Goal: Find specific page/section: Find specific page/section

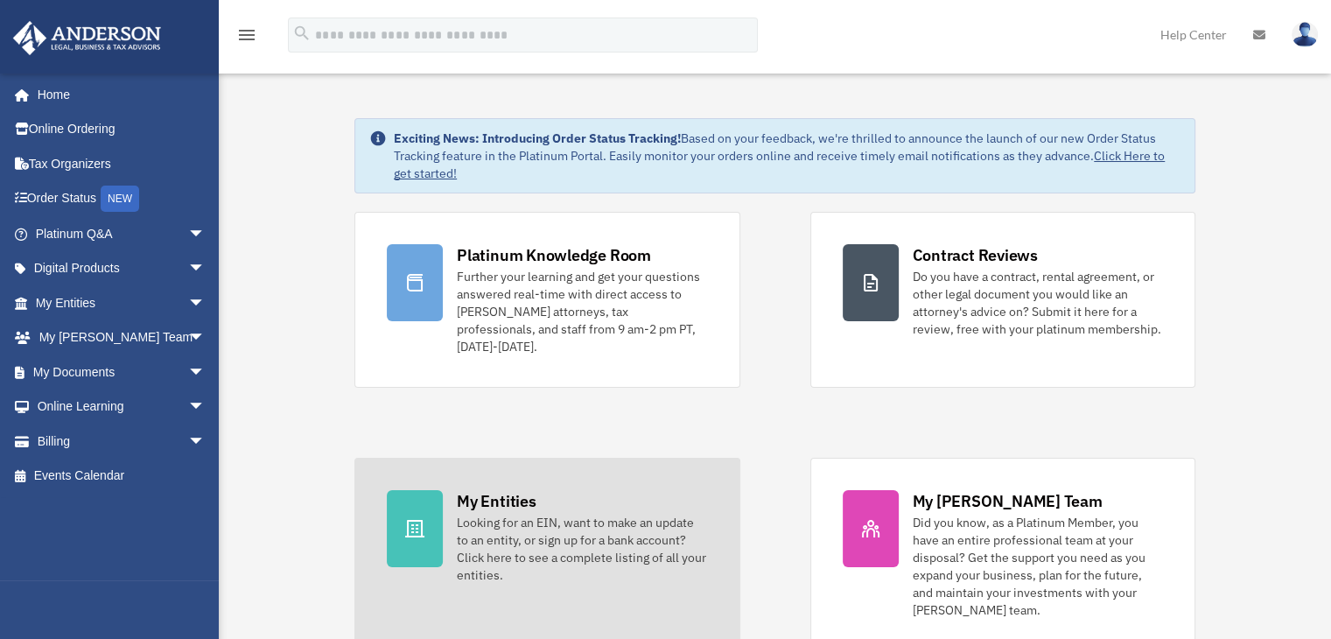
click at [488, 490] on div "My Entities" at bounding box center [496, 501] width 79 height 22
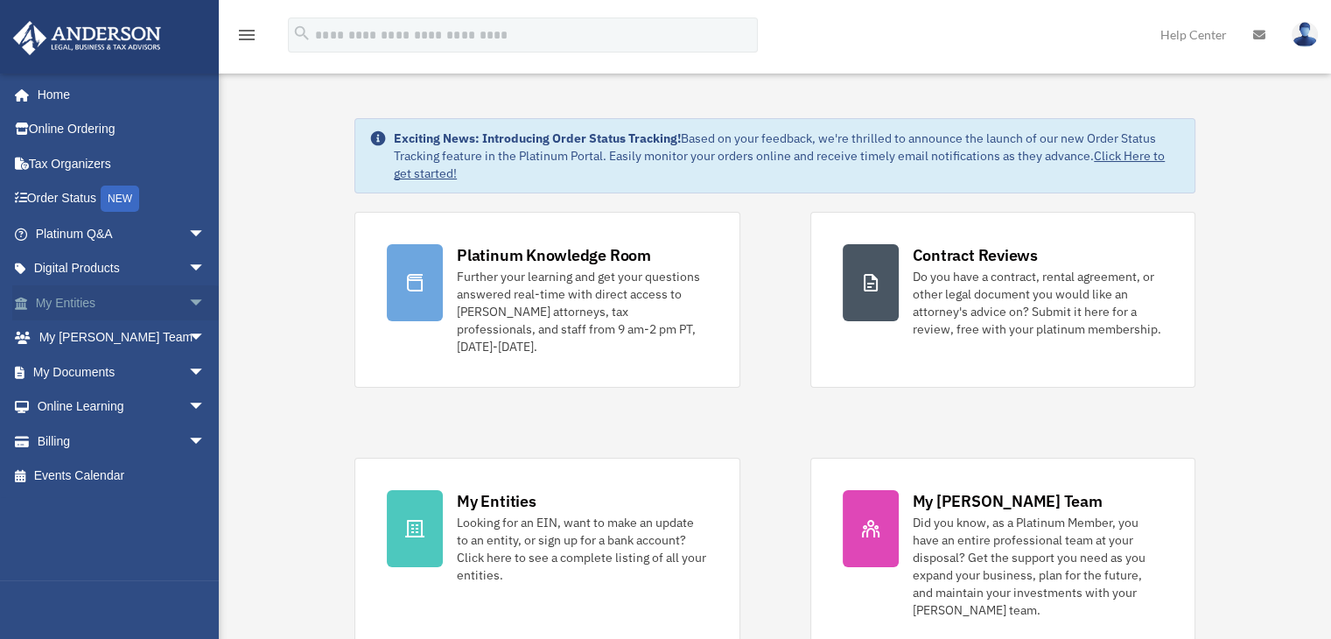
click at [188, 305] on span "arrow_drop_down" at bounding box center [205, 303] width 35 height 36
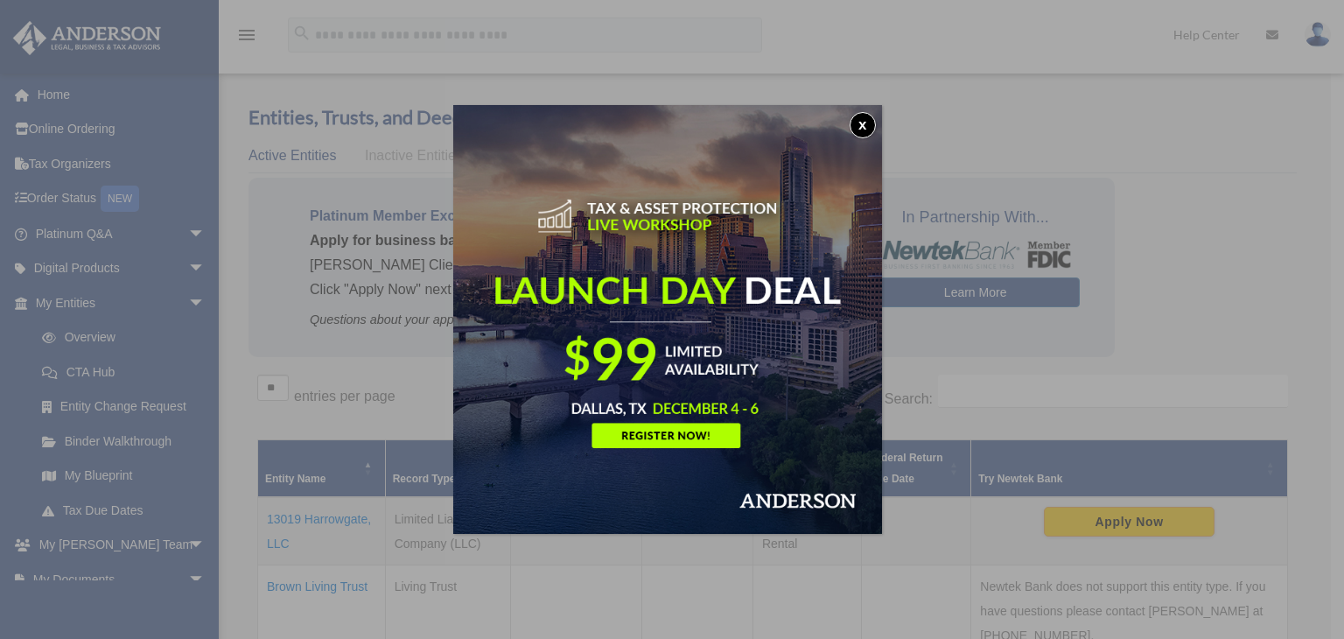
click at [870, 125] on button "x" at bounding box center [863, 125] width 26 height 26
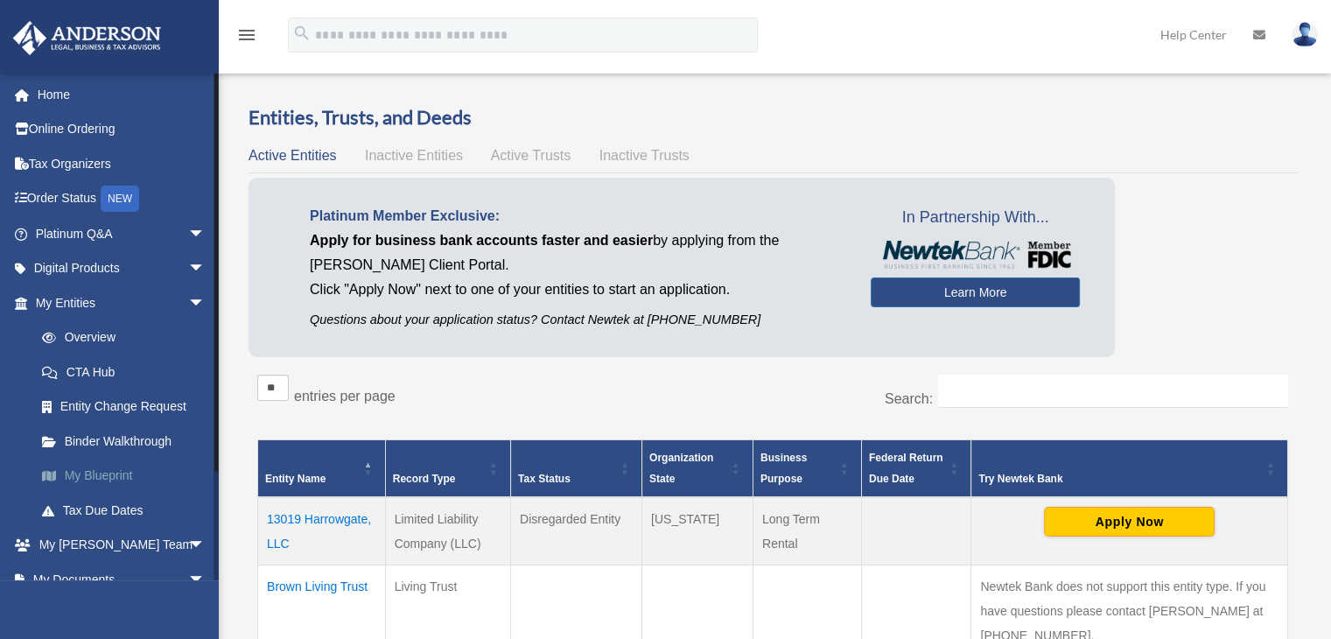
click at [108, 476] on link "My Blueprint" at bounding box center [128, 476] width 207 height 35
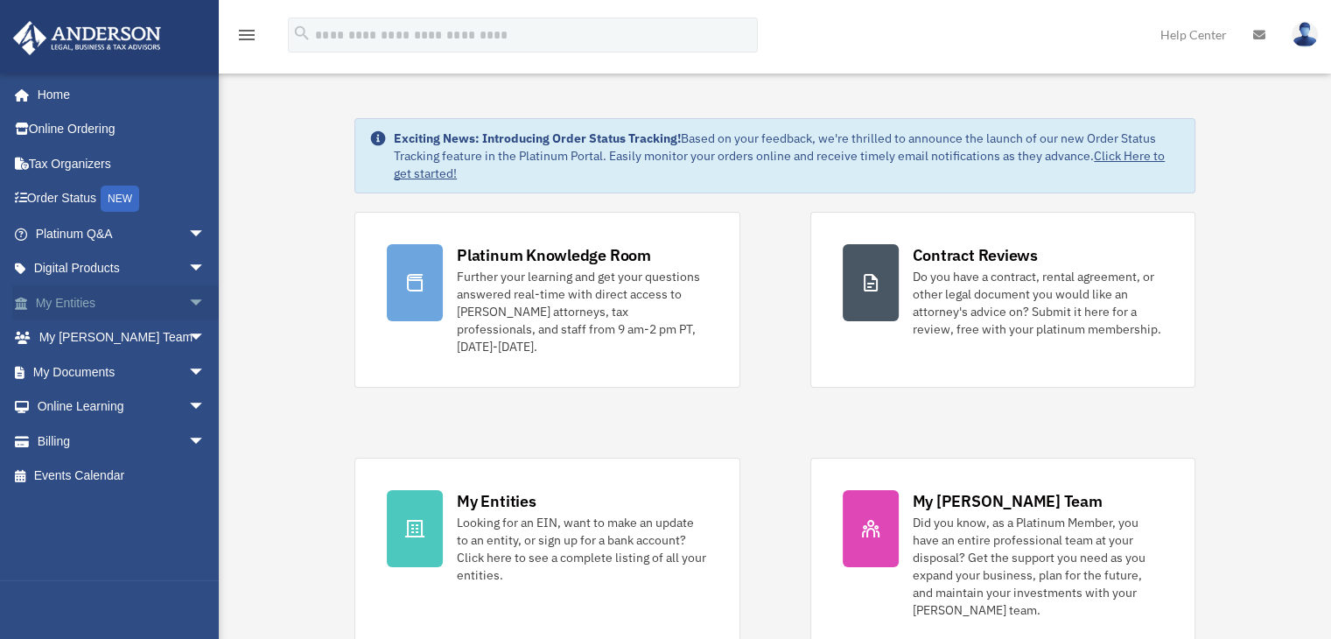
click at [188, 302] on span "arrow_drop_down" at bounding box center [205, 303] width 35 height 36
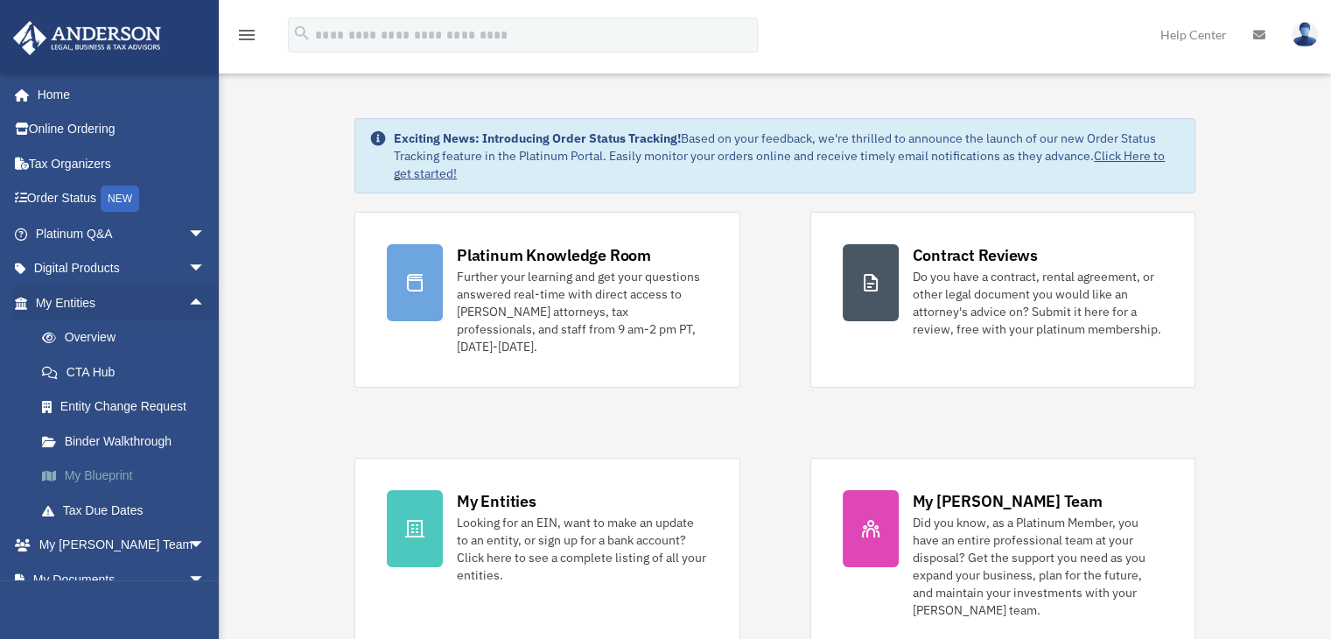
click at [87, 480] on link "My Blueprint" at bounding box center [128, 476] width 207 height 35
